Goal: Information Seeking & Learning: Learn about a topic

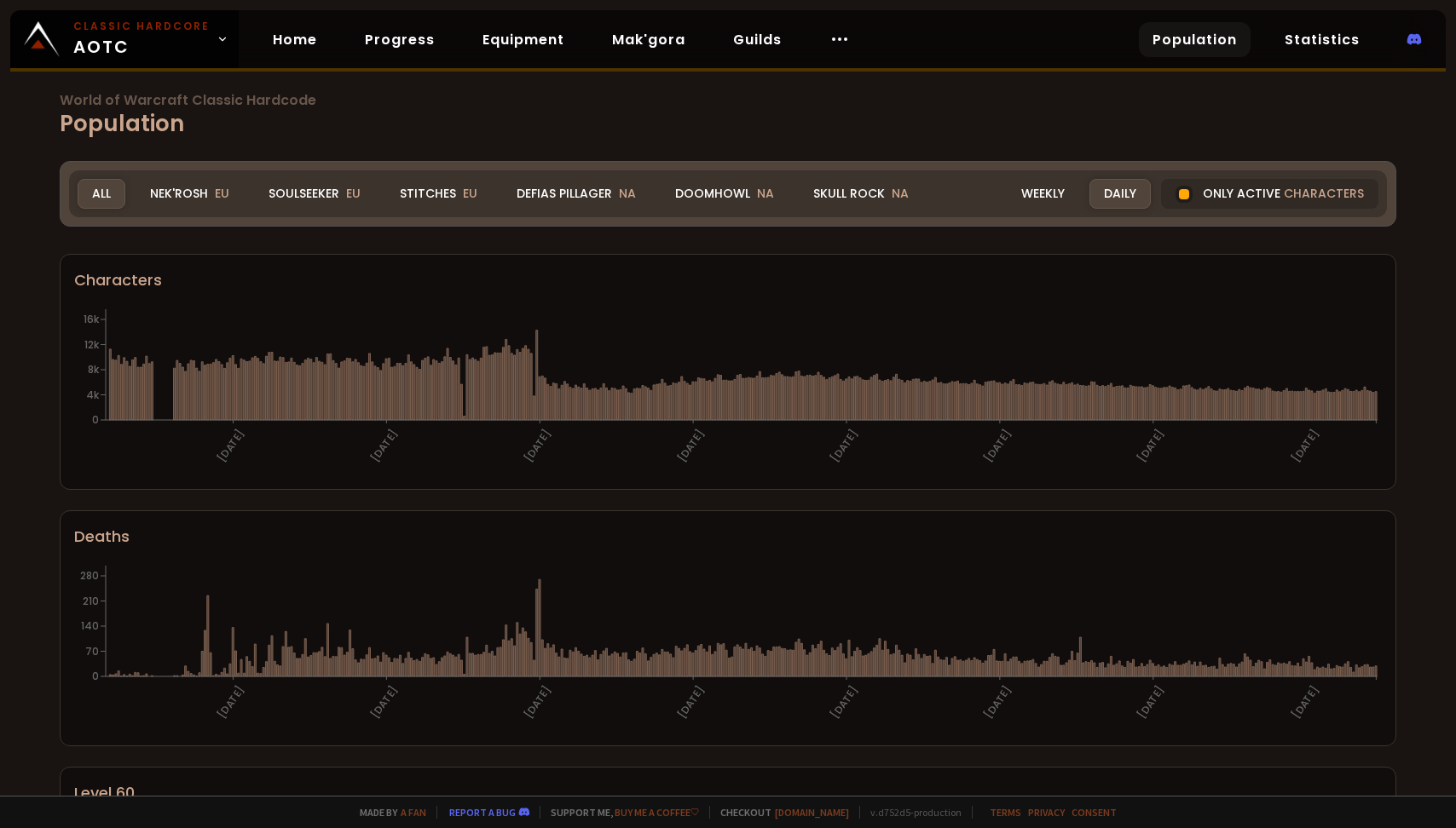
click at [338, 177] on div "Realm All All Nek'Rosh EU Soulseeker EU Stitches EU Defias Pillager NA Doomhowl…" at bounding box center [728, 194] width 1318 height 47
click at [317, 211] on div "Realm All All Nek'Rosh EU Soulseeker EU Stitches EU Defias Pillager NA Doomhowl…" at bounding box center [728, 194] width 1318 height 47
click at [323, 201] on div "Soulseeker EU" at bounding box center [315, 194] width 121 height 30
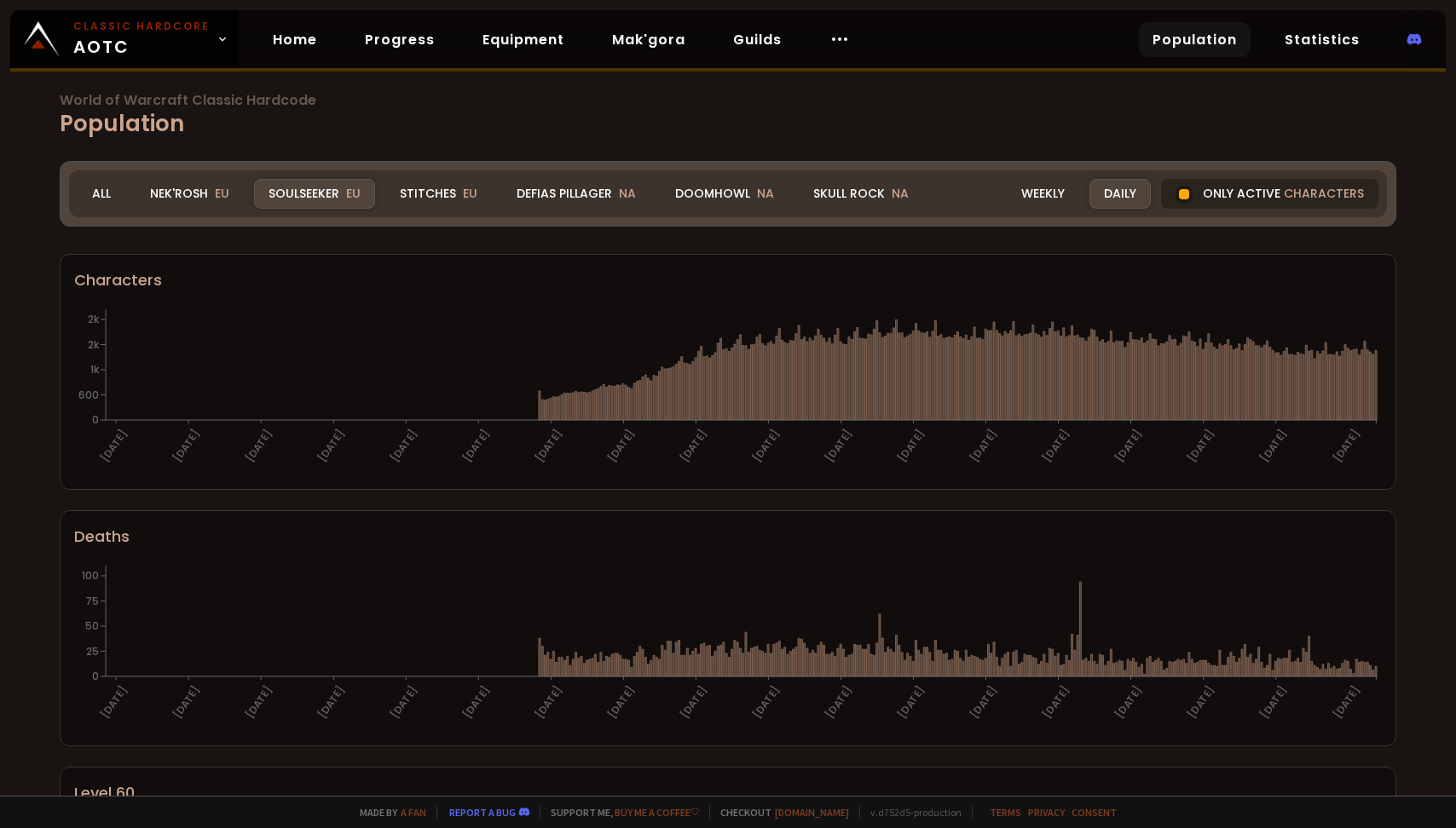
click at [1193, 196] on div at bounding box center [1183, 194] width 17 height 17
click at [1190, 202] on div "Only active characters" at bounding box center [1269, 194] width 217 height 30
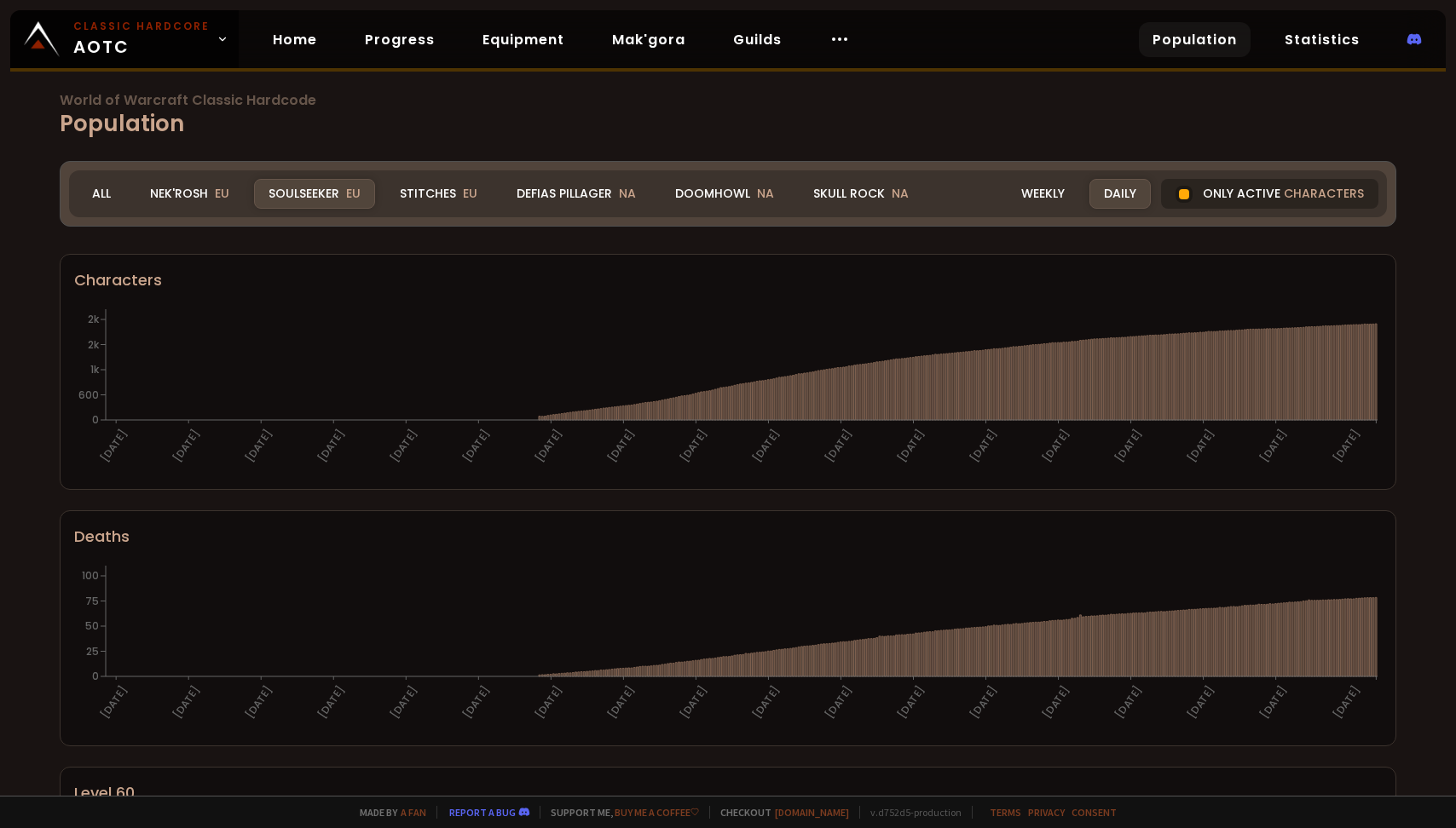
click at [1186, 196] on div at bounding box center [1184, 195] width 10 height 10
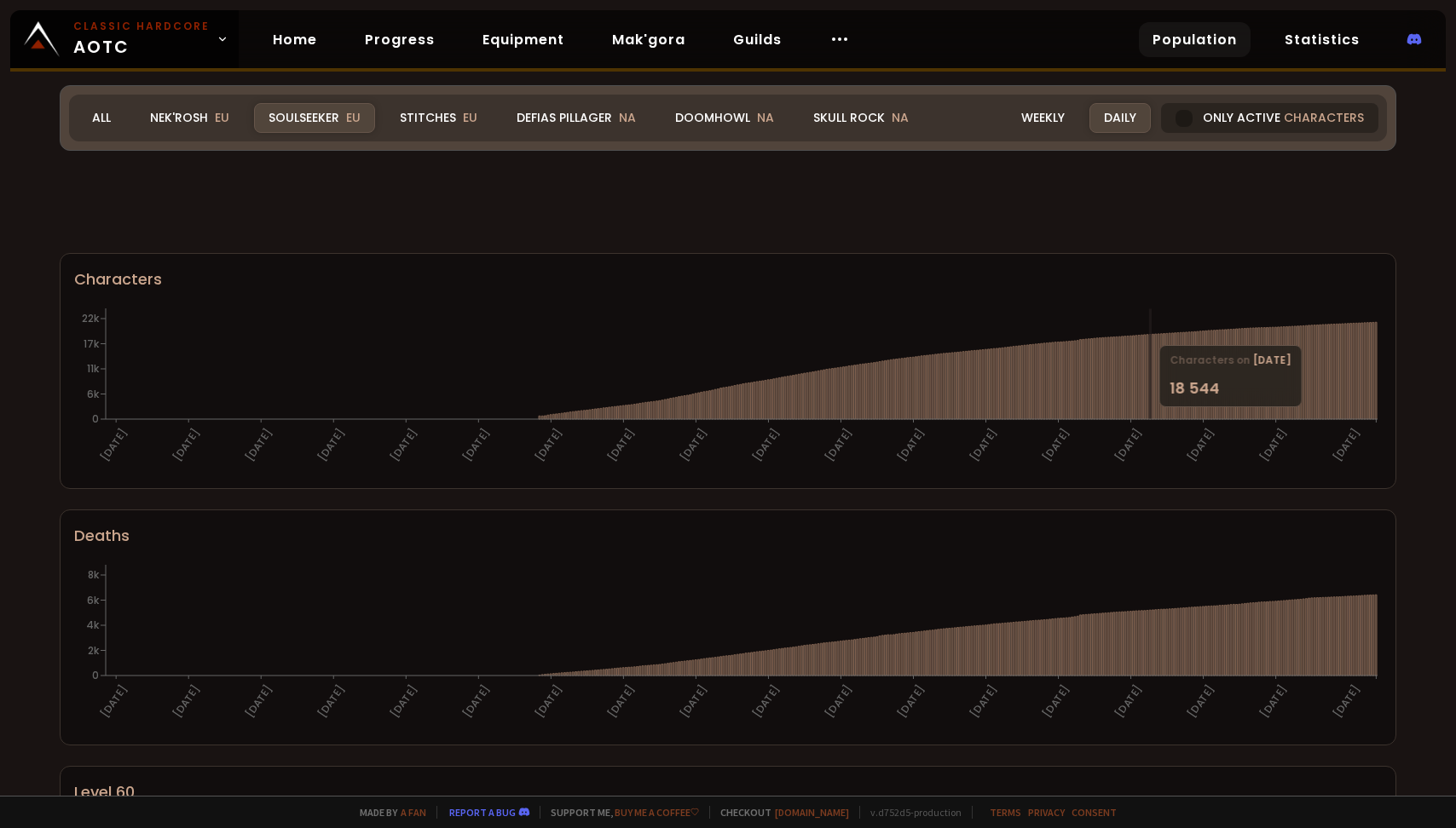
scroll to position [913, 0]
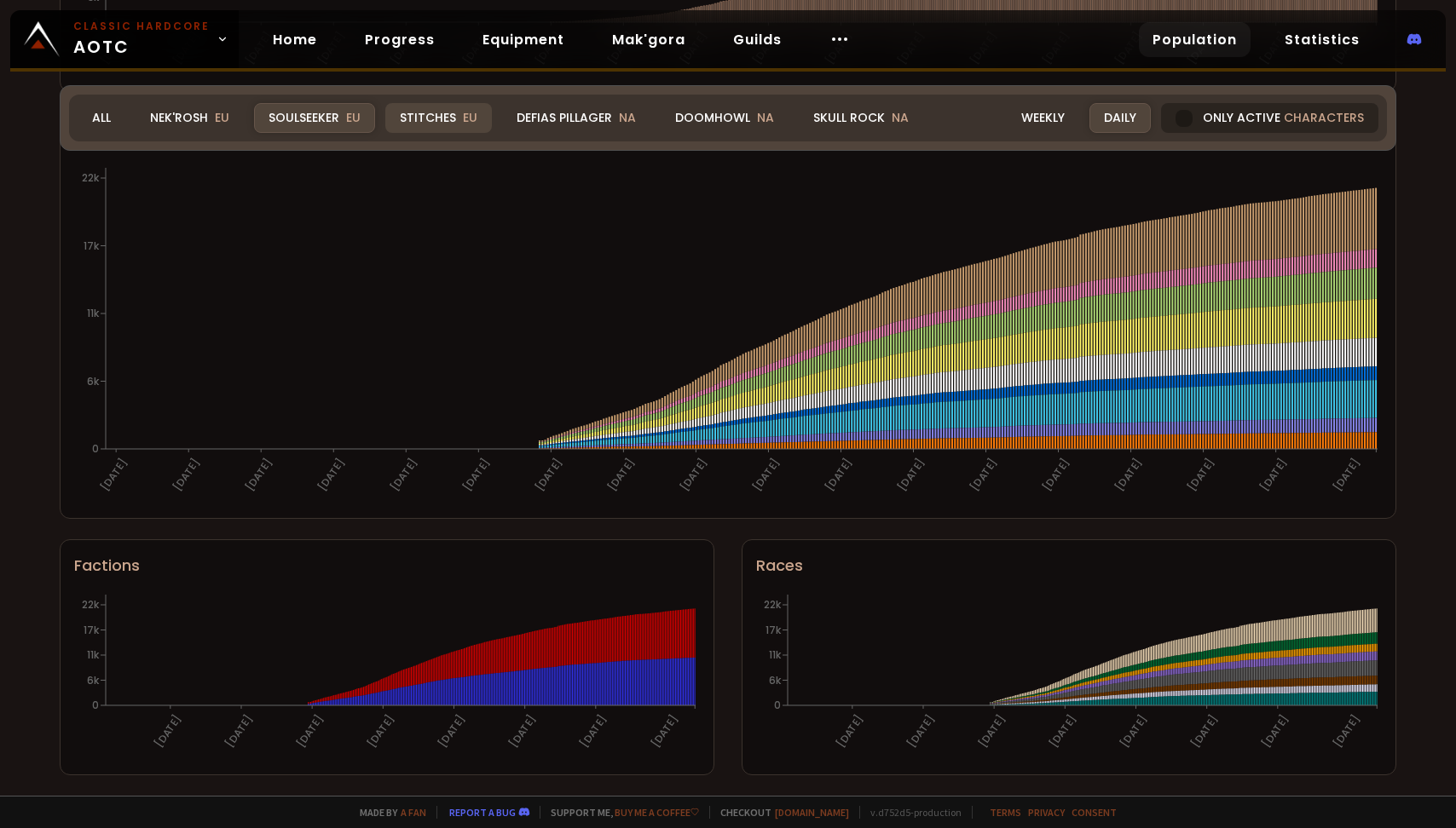
click at [414, 124] on div "Stitches EU" at bounding box center [438, 117] width 107 height 30
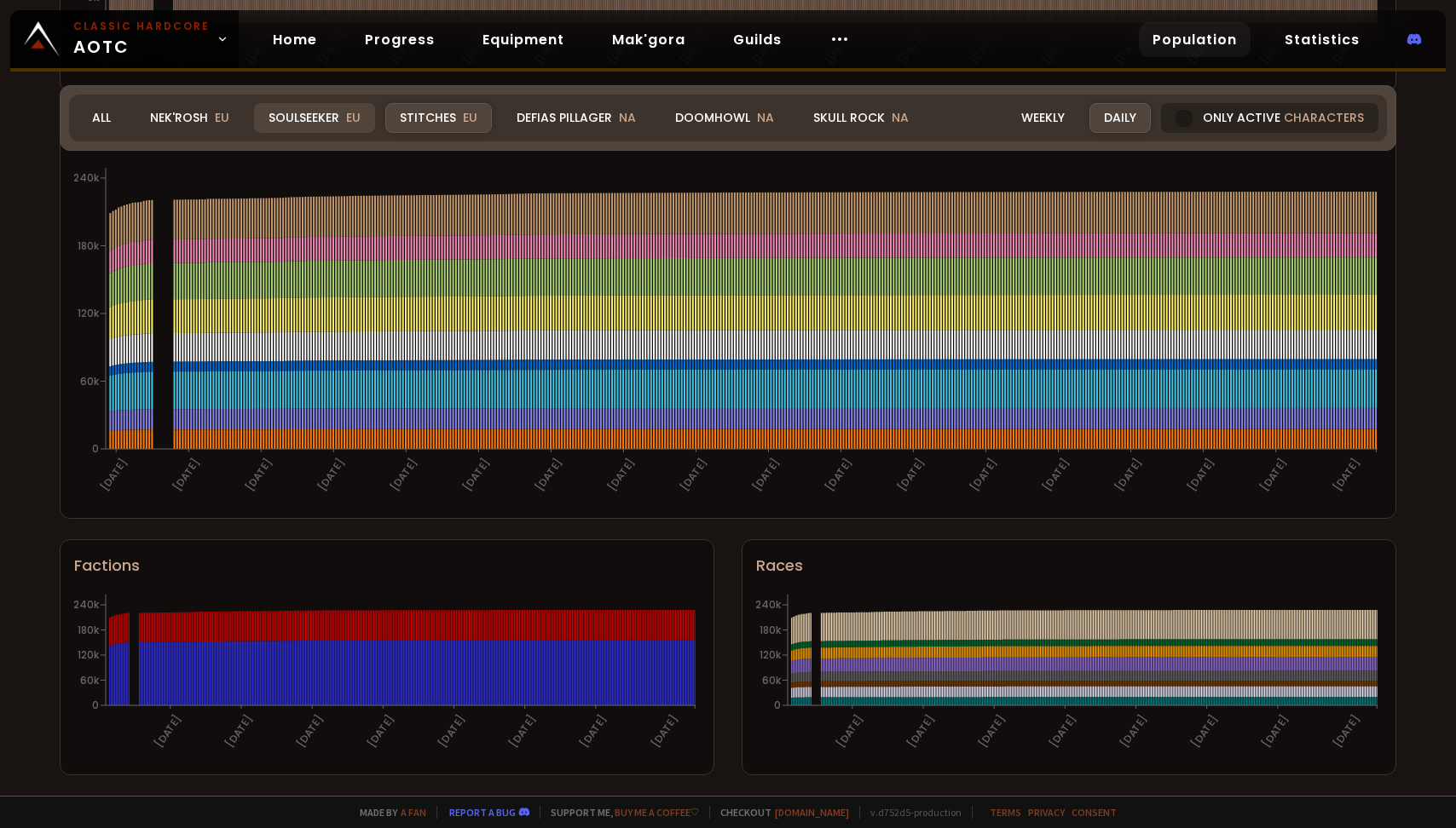
click at [316, 115] on div "Soulseeker EU" at bounding box center [315, 117] width 121 height 30
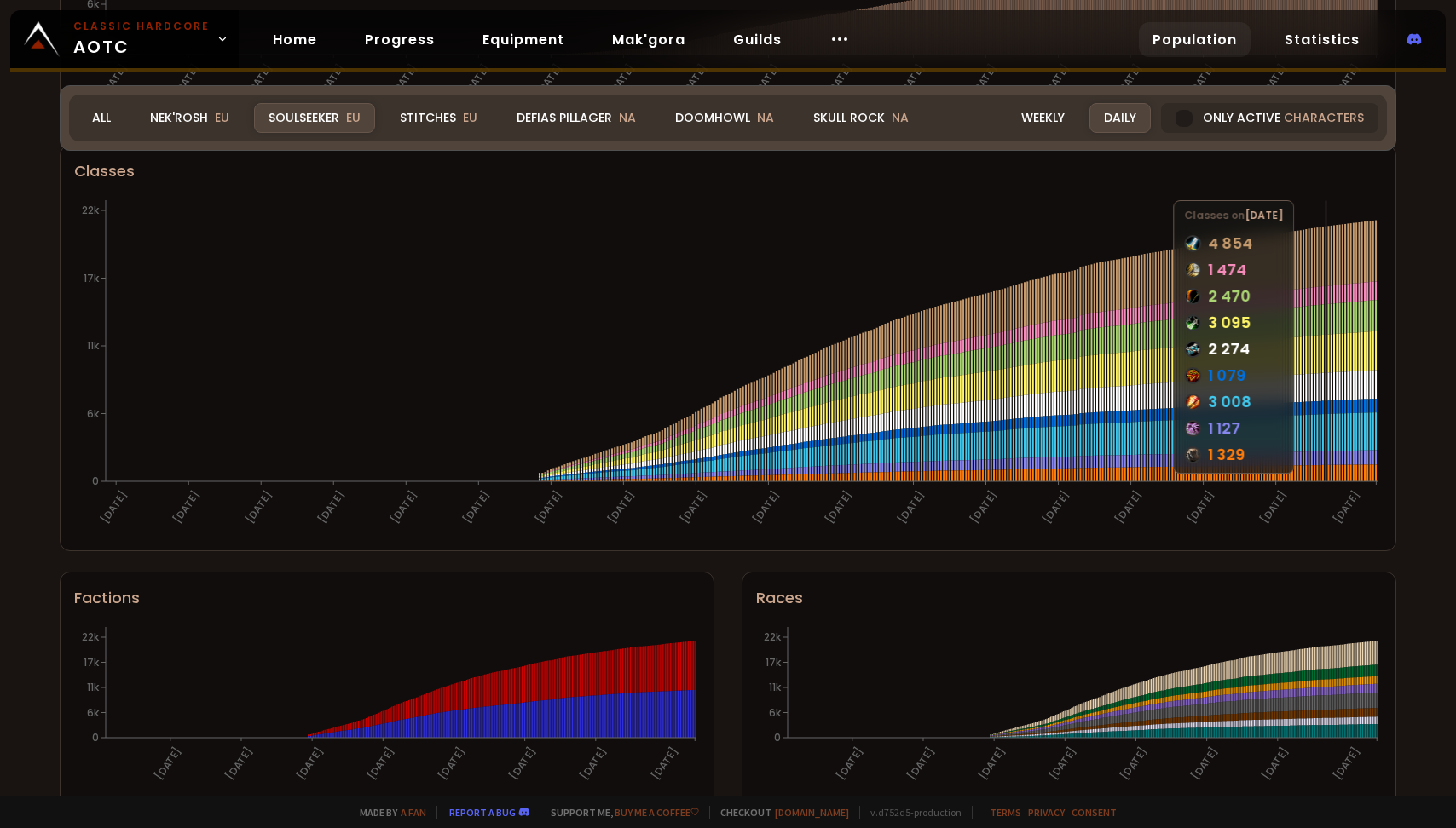
scroll to position [880, 0]
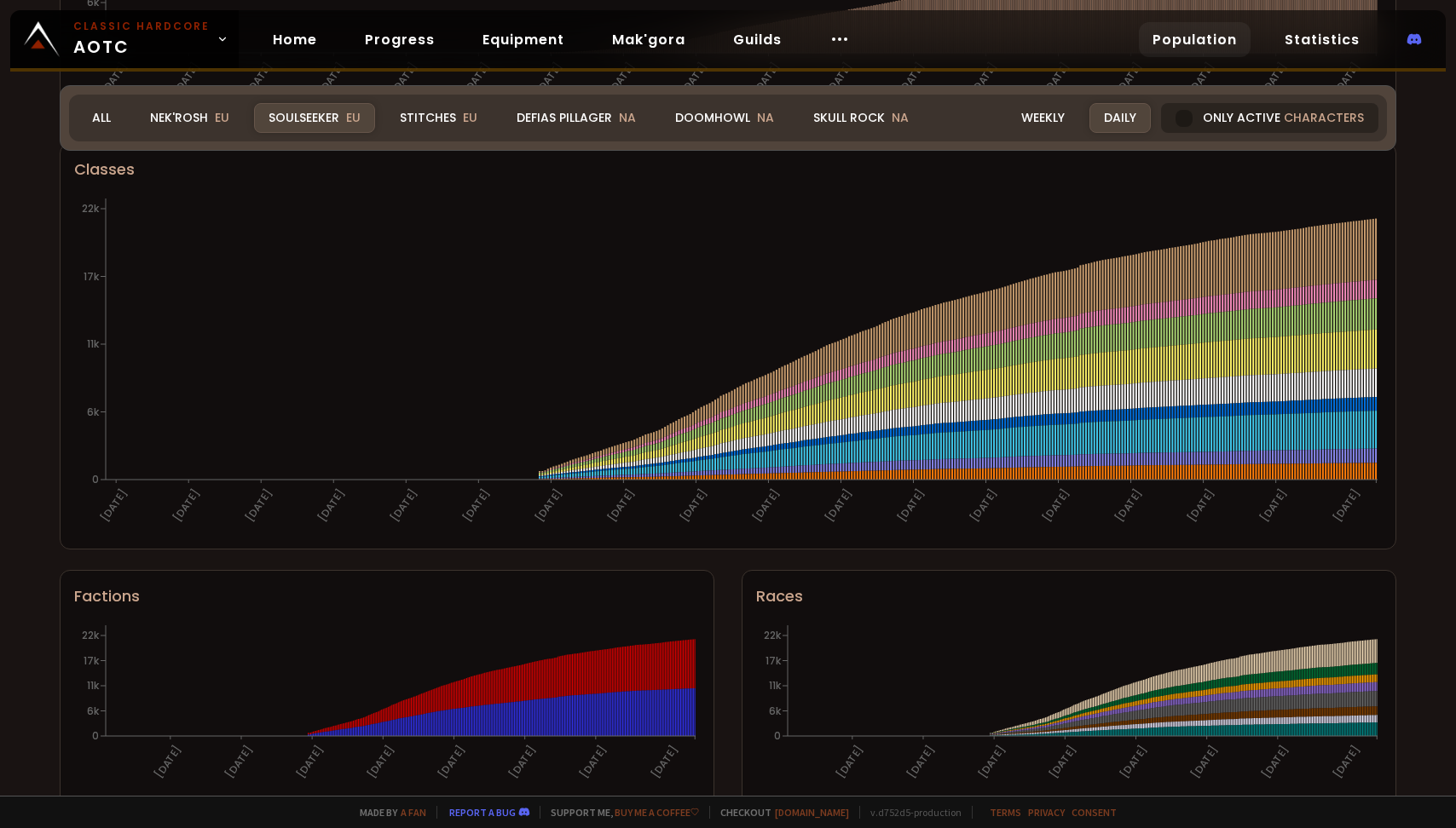
click at [1172, 116] on div "Only active characters" at bounding box center [1269, 117] width 217 height 30
